Goal: Information Seeking & Learning: Find specific fact

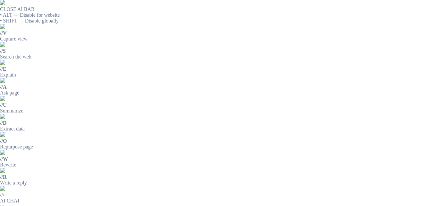
drag, startPoint x: 95, startPoint y: 84, endPoint x: 106, endPoint y: 79, distance: 12.1
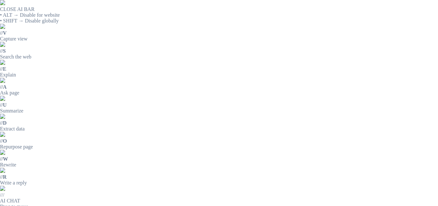
scroll to position [24, 0]
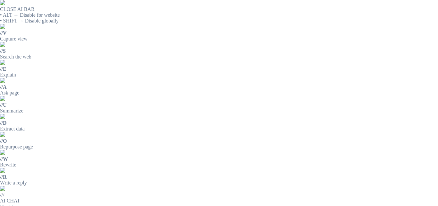
drag, startPoint x: 389, startPoint y: 90, endPoint x: 362, endPoint y: 116, distance: 37.2
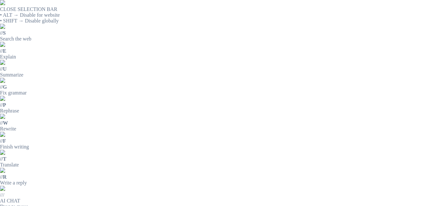
scroll to position [96, 0]
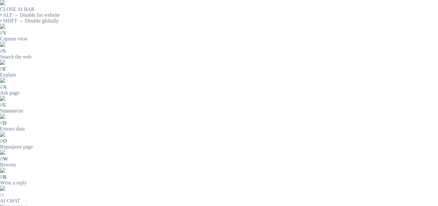
scroll to position [128, 0]
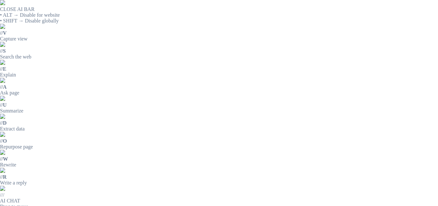
scroll to position [192, 0]
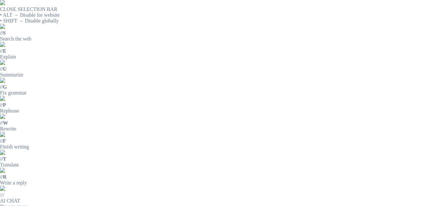
drag, startPoint x: 281, startPoint y: 134, endPoint x: 307, endPoint y: 137, distance: 26.8
copy b "ABRAZADERA PLASTICA 60CM x 7.6MM ANCHA"
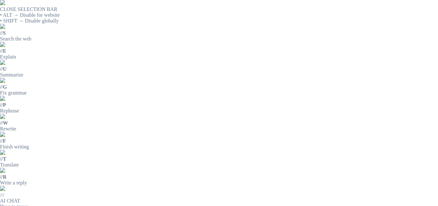
drag, startPoint x: 191, startPoint y: 74, endPoint x: 308, endPoint y: 75, distance: 117.0
copy p "ABRAZADERA PLASTICA 60CM x 7.6MM ANCHA"
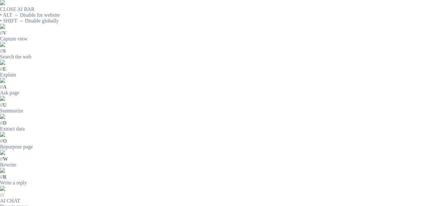
scroll to position [192, 0]
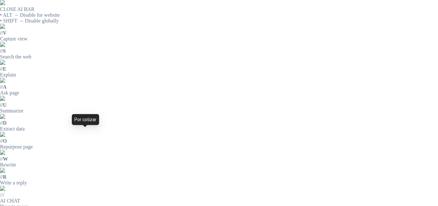
scroll to position [224, 0]
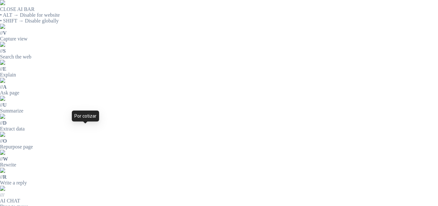
drag, startPoint x: 281, startPoint y: 134, endPoint x: 318, endPoint y: 142, distance: 38.2
copy b "ABRAZADERA PLASTICA 60CM x 7.6MM ANCHA"
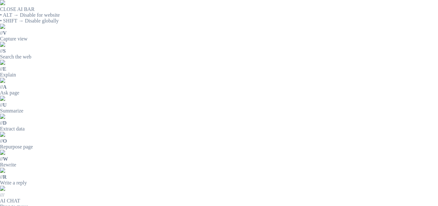
drag, startPoint x: 191, startPoint y: 73, endPoint x: 314, endPoint y: 70, distance: 122.8
copy p "ABRAZADERA PLASTICA 60CM x 7.6MM ANCHA"
